Goal: Check status: Check status

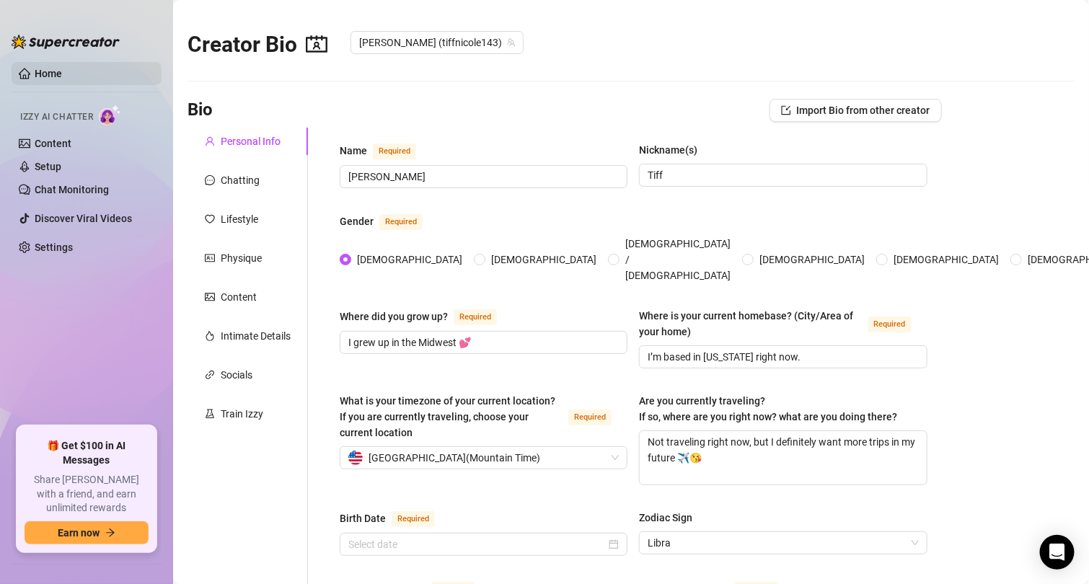
click at [52, 75] on link "Home" at bounding box center [48, 74] width 27 height 12
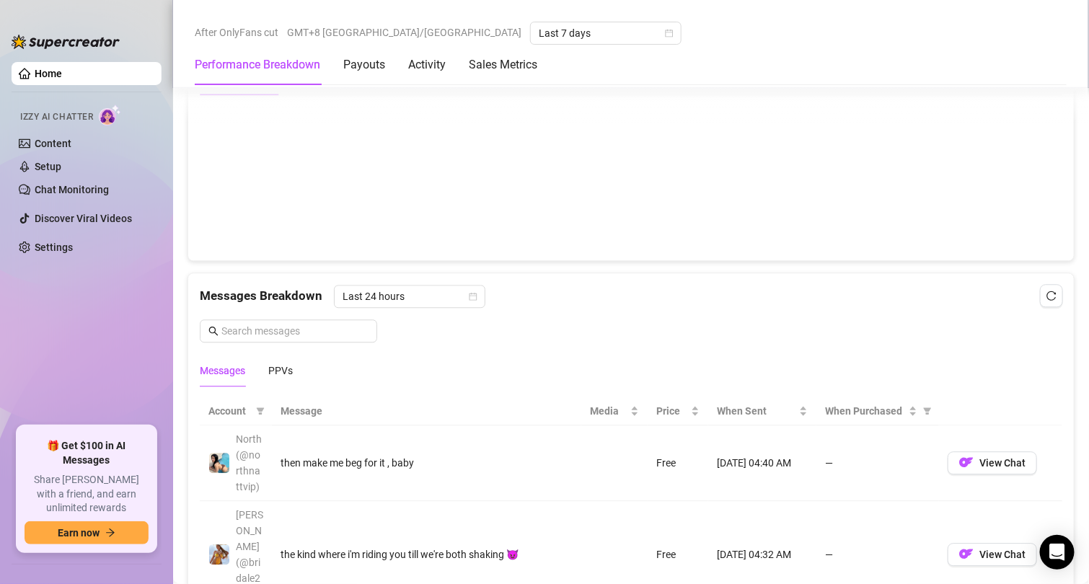
scroll to position [1515, 0]
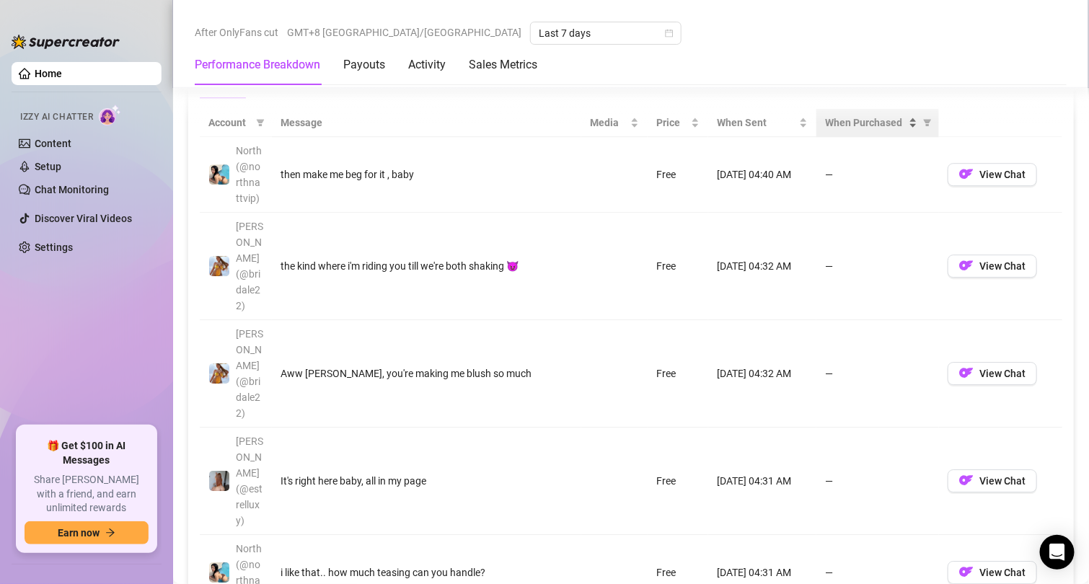
click at [838, 118] on span "When Purchased" at bounding box center [865, 123] width 81 height 16
click at [836, 127] on span "When Purchased" at bounding box center [865, 123] width 81 height 16
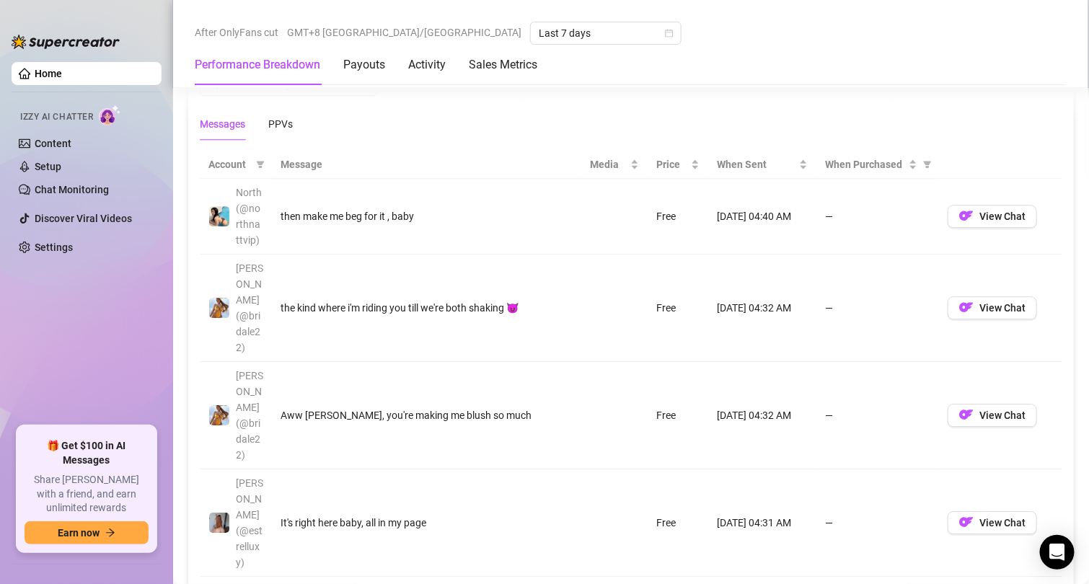
scroll to position [1299, 0]
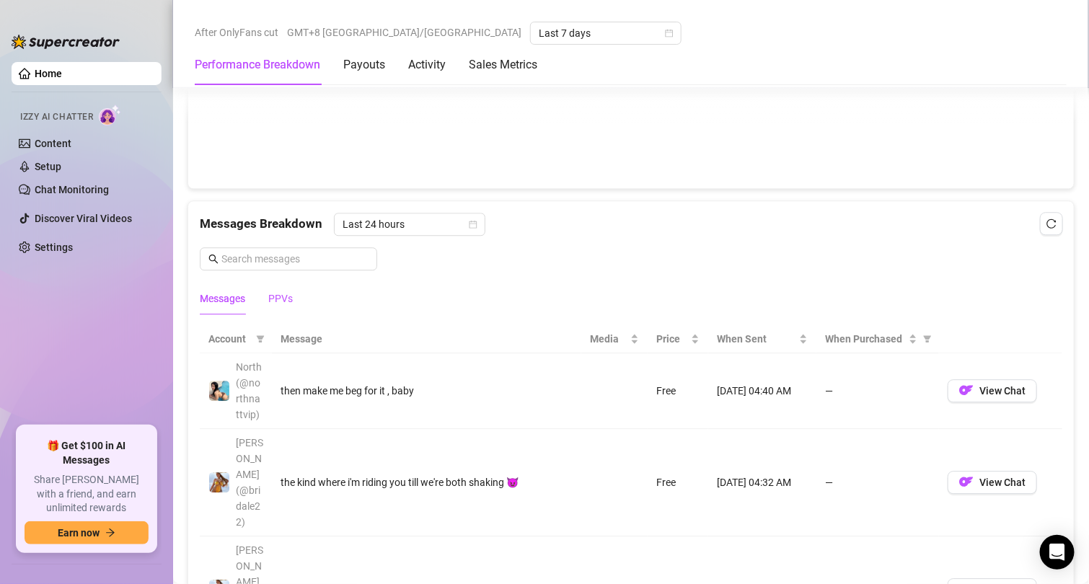
click at [283, 298] on div "PPVs" at bounding box center [280, 299] width 25 height 16
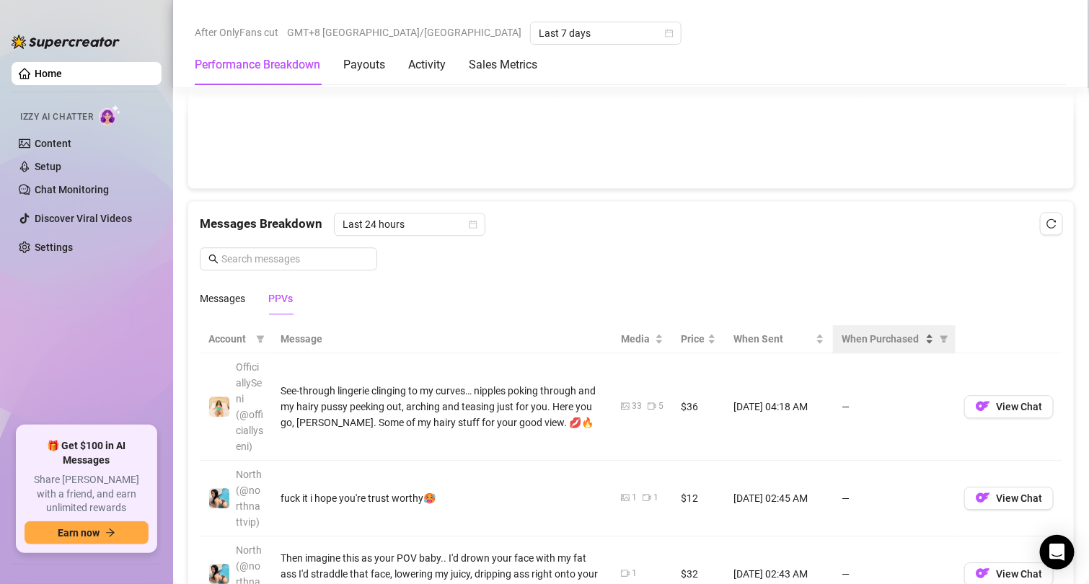
click at [869, 344] on span "When Purchased" at bounding box center [882, 339] width 81 height 16
click at [865, 344] on span "When Purchased" at bounding box center [882, 339] width 81 height 16
click at [864, 344] on span "When Purchased" at bounding box center [882, 339] width 81 height 16
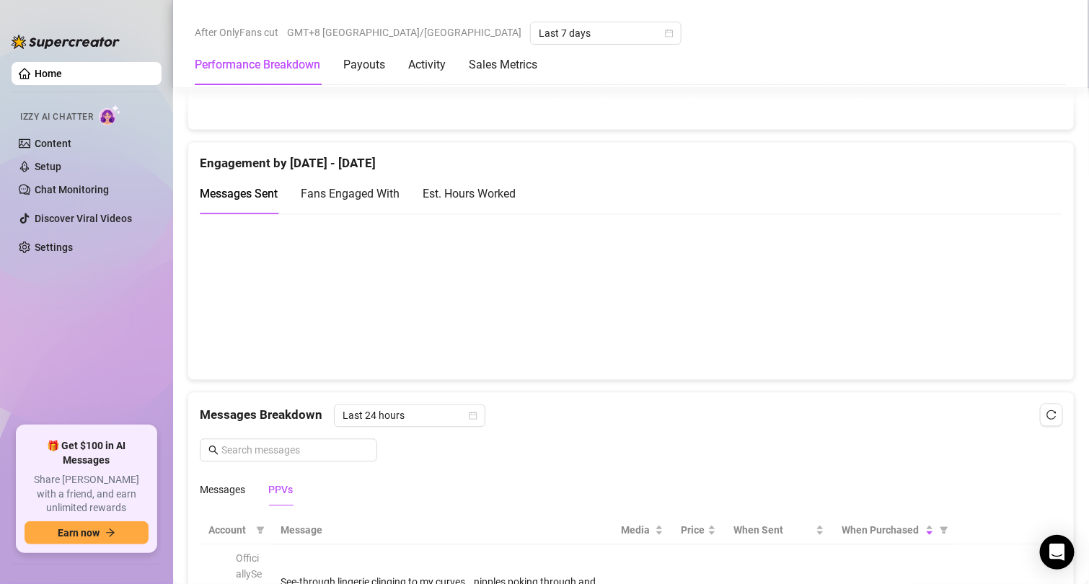
scroll to position [1082, 0]
